Goal: Find specific page/section: Find specific page/section

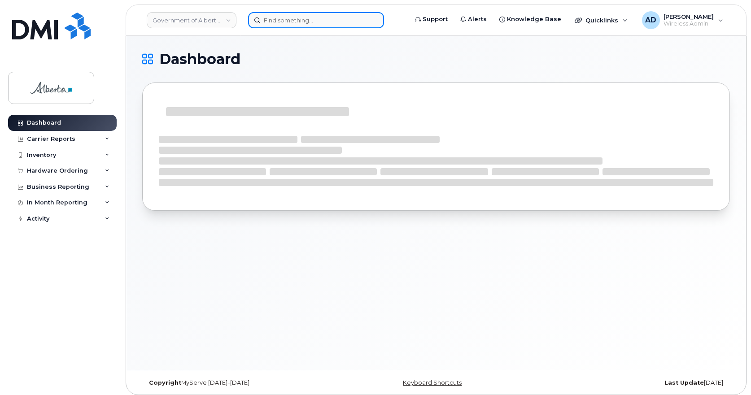
click at [318, 25] on input at bounding box center [316, 20] width 136 height 16
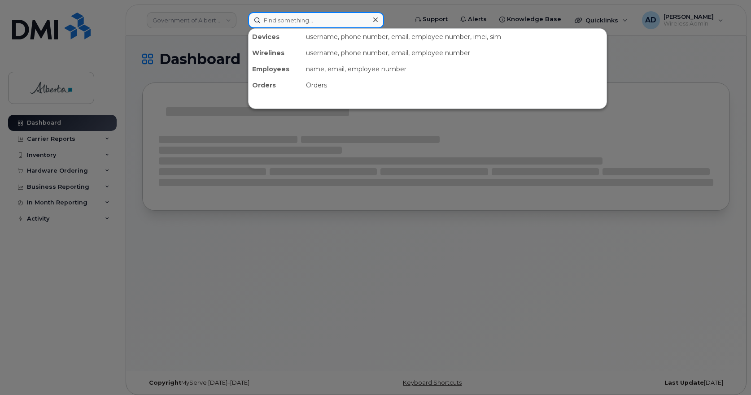
paste input "[PHONE_NUMBER]"
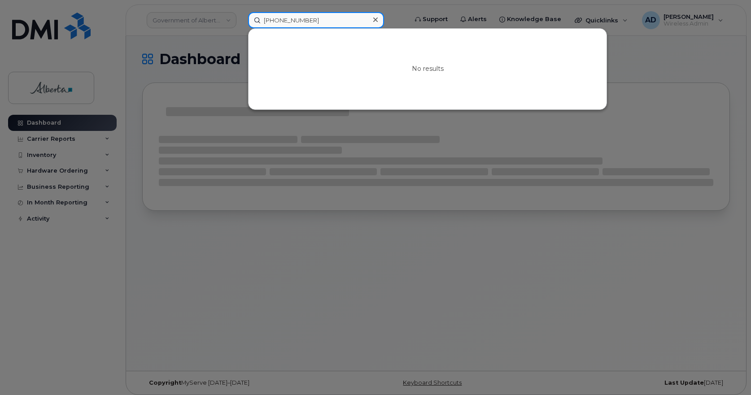
click at [267, 15] on input "[PHONE_NUMBER]" at bounding box center [316, 20] width 136 height 16
click at [269, 20] on input "[PHONE_NUMBER]" at bounding box center [316, 20] width 136 height 16
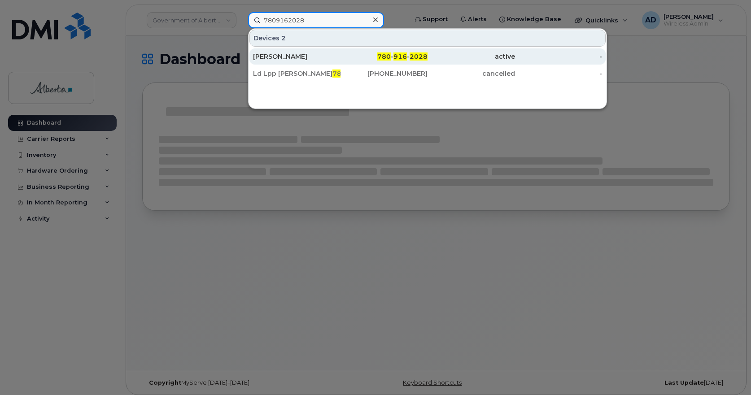
type input "7809162028"
click at [287, 60] on div "[PERSON_NAME]" at bounding box center [296, 56] width 87 height 9
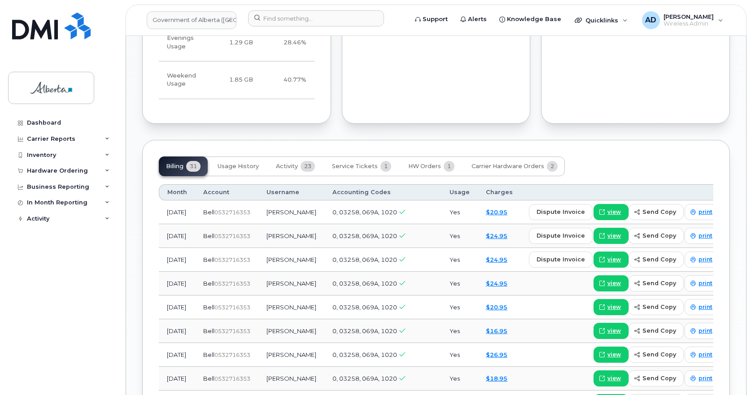
scroll to position [620, 0]
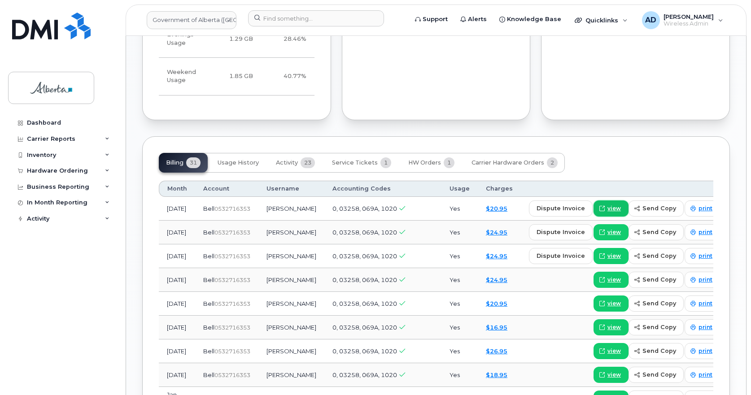
click at [607, 204] on span "view" at bounding box center [613, 208] width 13 height 8
click at [607, 228] on span "view" at bounding box center [613, 232] width 13 height 8
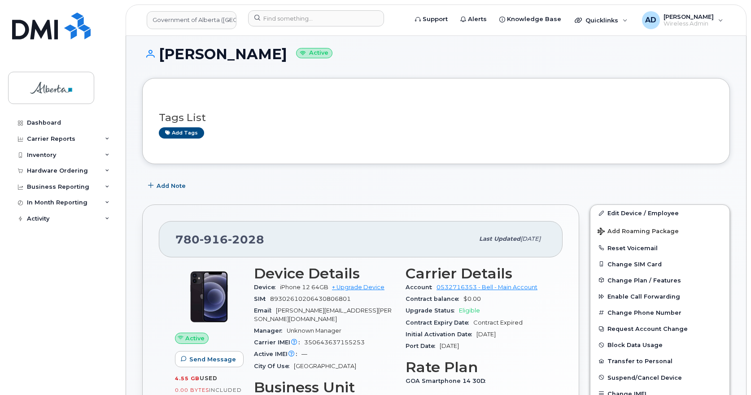
scroll to position [0, 0]
